Goal: Task Accomplishment & Management: Manage account settings

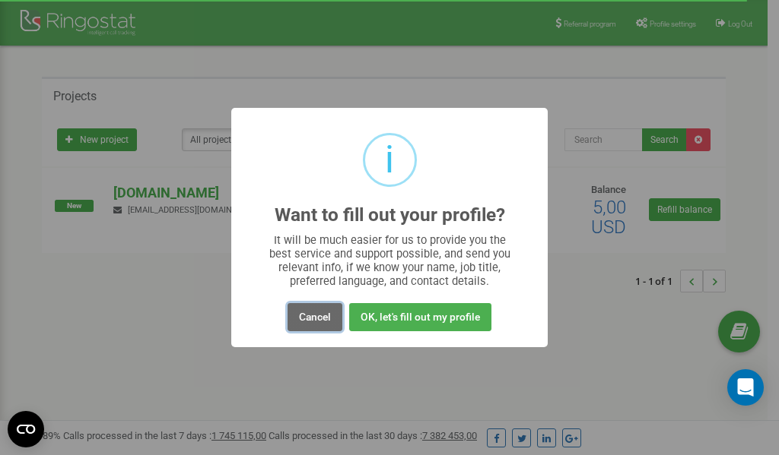
click at [307, 318] on button "Cancel" at bounding box center [314, 317] width 55 height 28
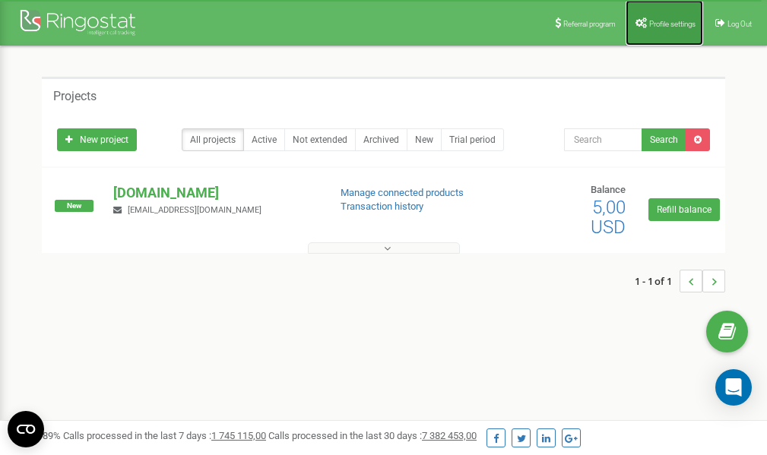
click at [665, 17] on link "Profile settings" at bounding box center [665, 23] width 78 height 46
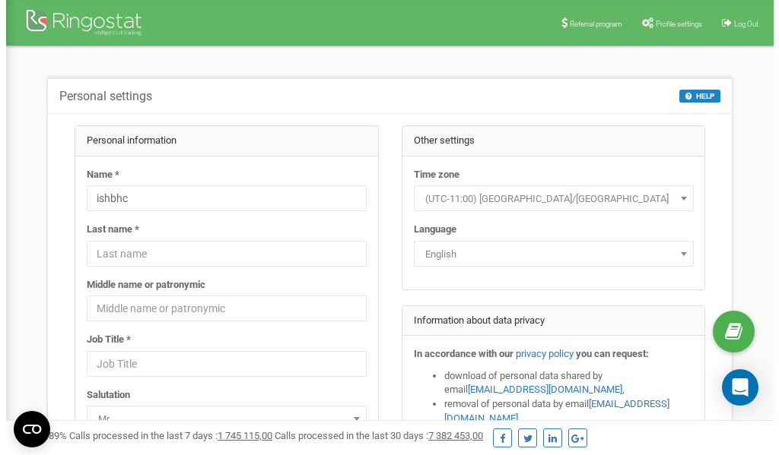
scroll to position [76, 0]
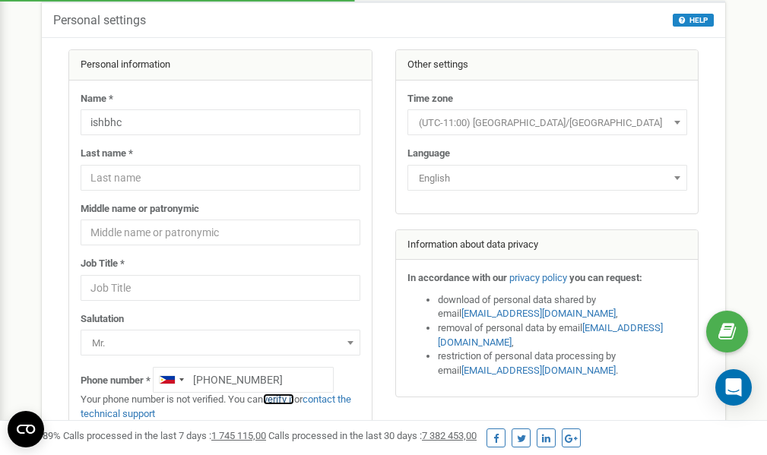
click at [286, 398] on link "verify it" at bounding box center [278, 399] width 31 height 11
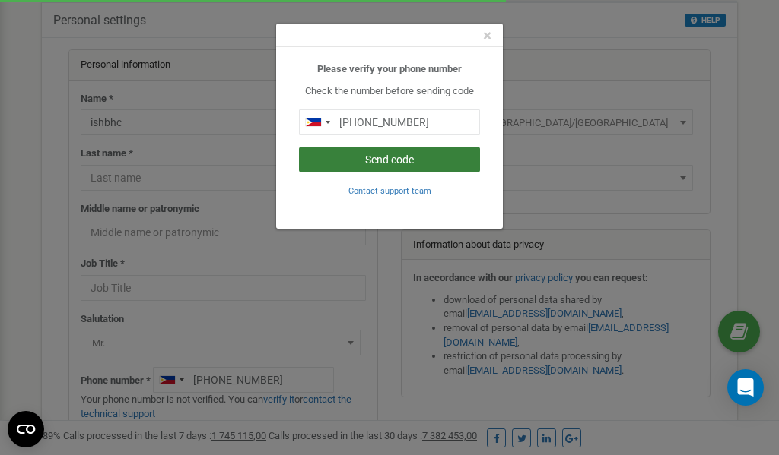
click at [386, 160] on button "Send code" at bounding box center [389, 160] width 181 height 26
